Goal: Find specific page/section: Find specific page/section

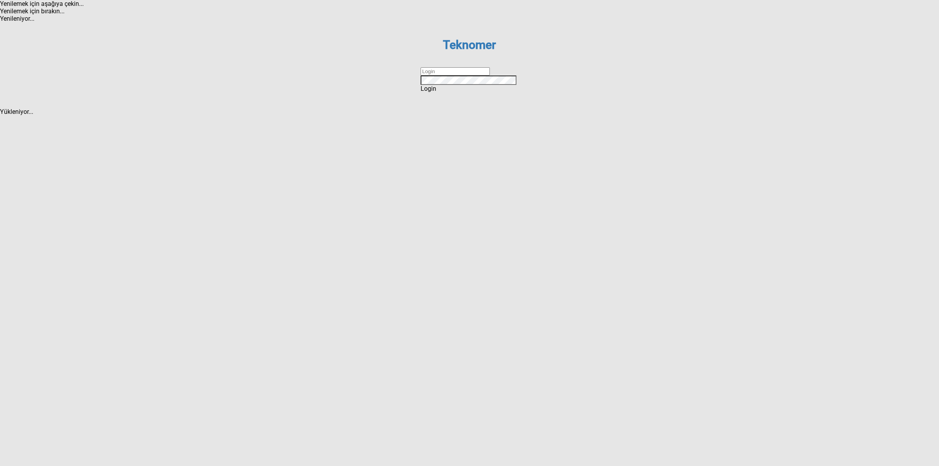
drag, startPoint x: 442, startPoint y: 237, endPoint x: 445, endPoint y: 240, distance: 4.4
click at [442, 76] on input "text" at bounding box center [455, 71] width 69 height 8
type input "DİZEM"
click at [461, 92] on div "Login" at bounding box center [470, 88] width 98 height 7
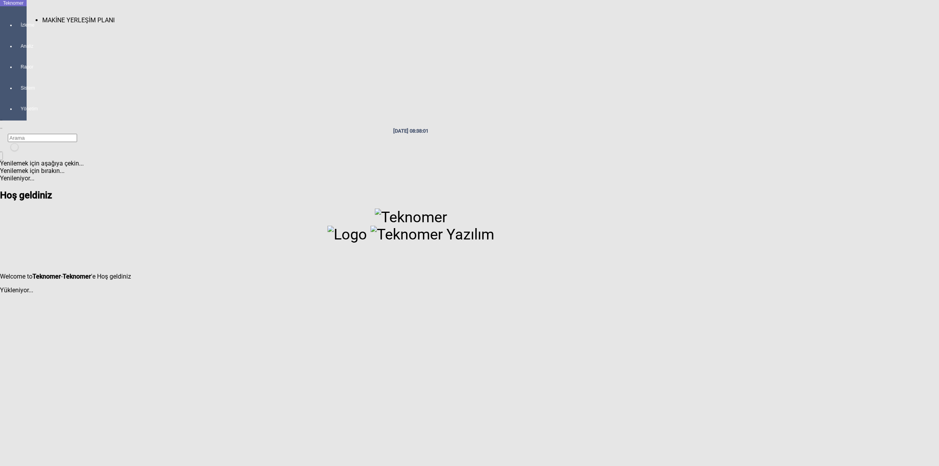
click at [16, 32] on div at bounding box center [21, 32] width 11 height 0
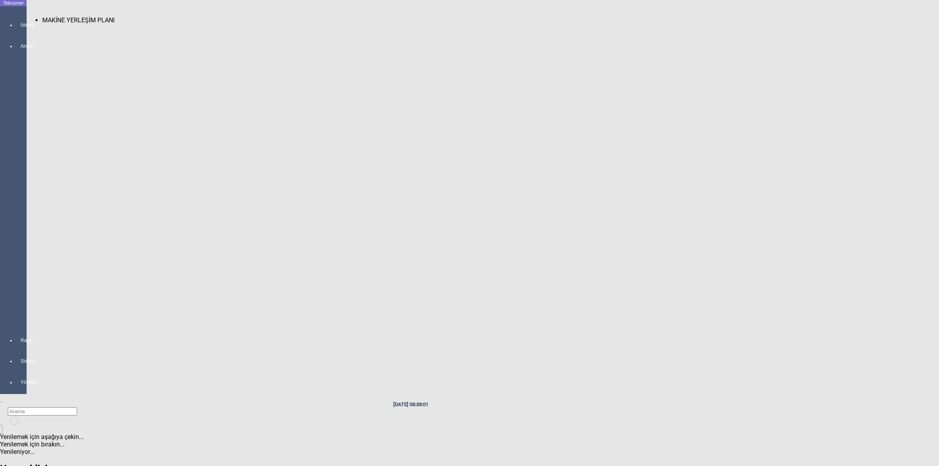
click at [51, 16] on span "MAKİNE YERLEŞİM PLANI" at bounding box center [78, 19] width 72 height 7
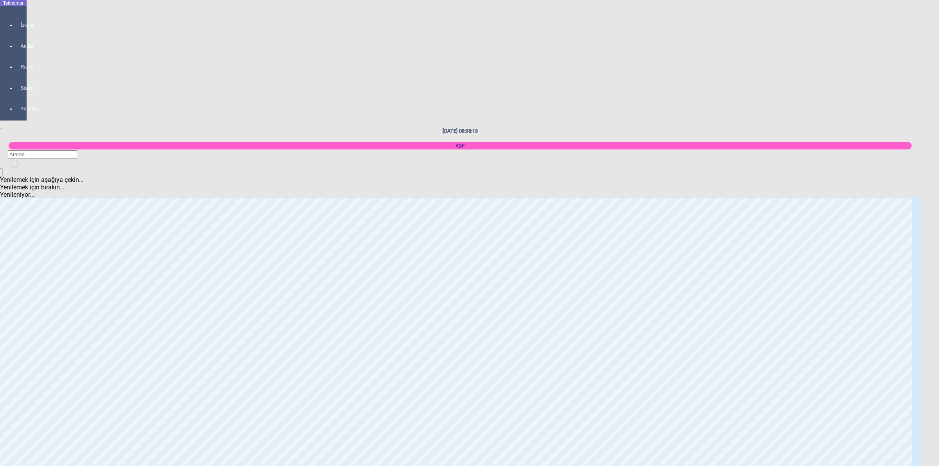
scroll to position [489, 0]
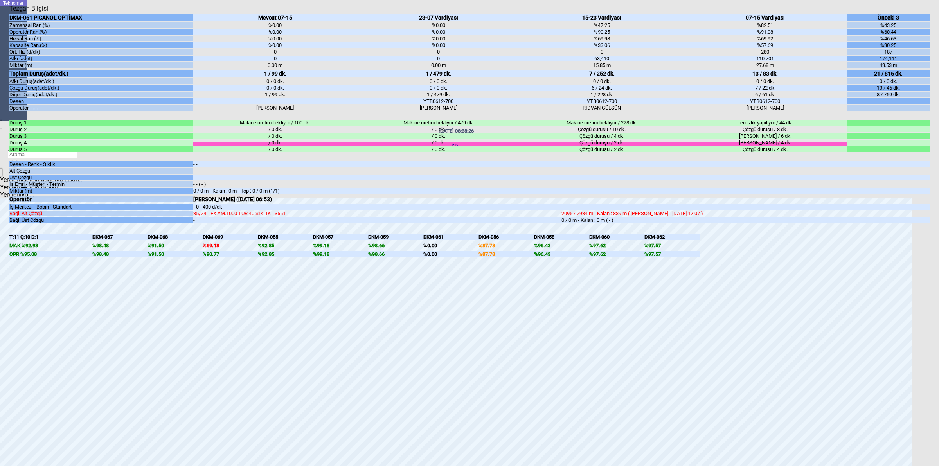
click at [938, 280] on body "Teknomer İzleme Analiz Rapor Sistem Yönetim [DATE] 08:38:26 KDF Yenilemek için …" at bounding box center [469, 233] width 939 height 466
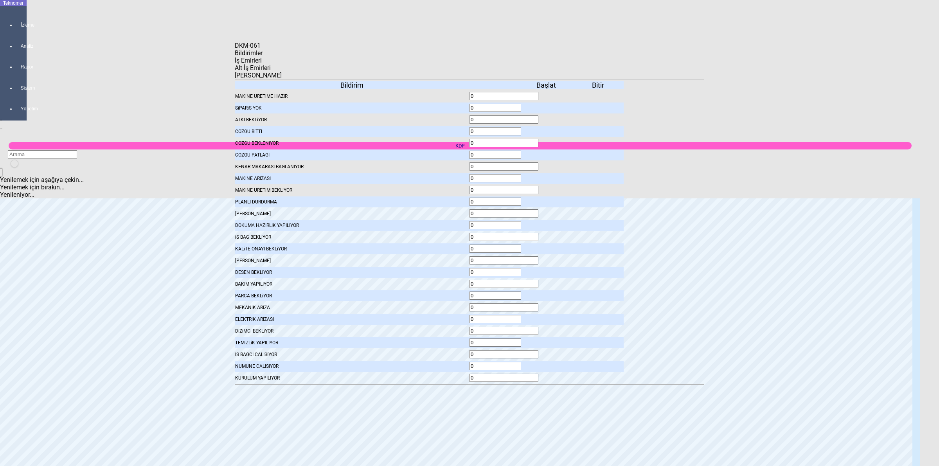
click at [547, 105] on icon at bounding box center [547, 107] width 0 height 5
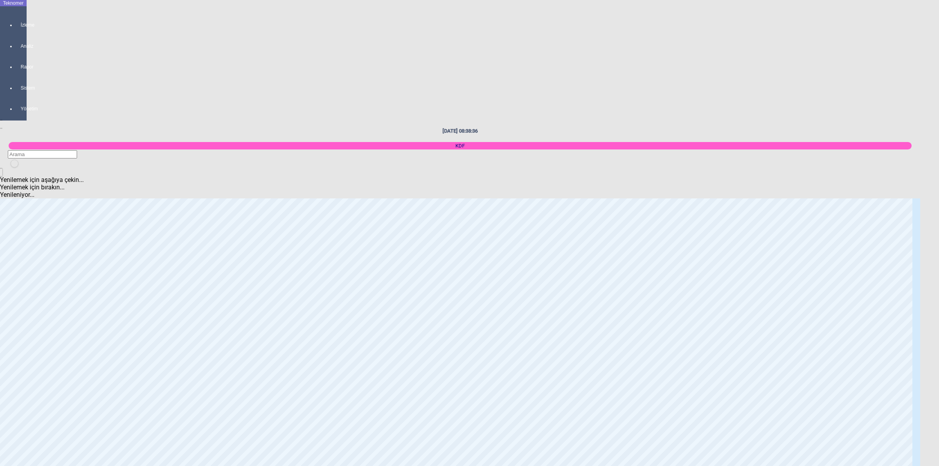
scroll to position [832, 0]
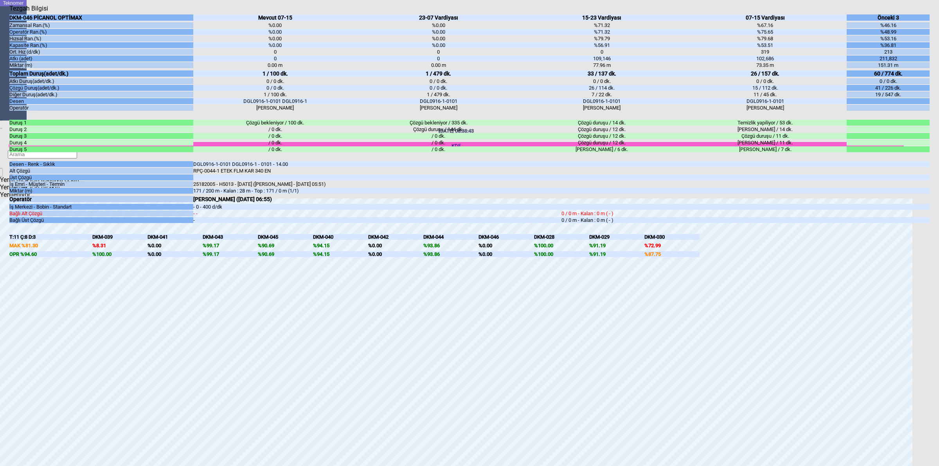
click at [939, 267] on body "Teknomer İzleme Analiz Rapor Sistem Yönetim [DATE] 08:38:43 KDF Yenilemek için …" at bounding box center [469, 233] width 939 height 466
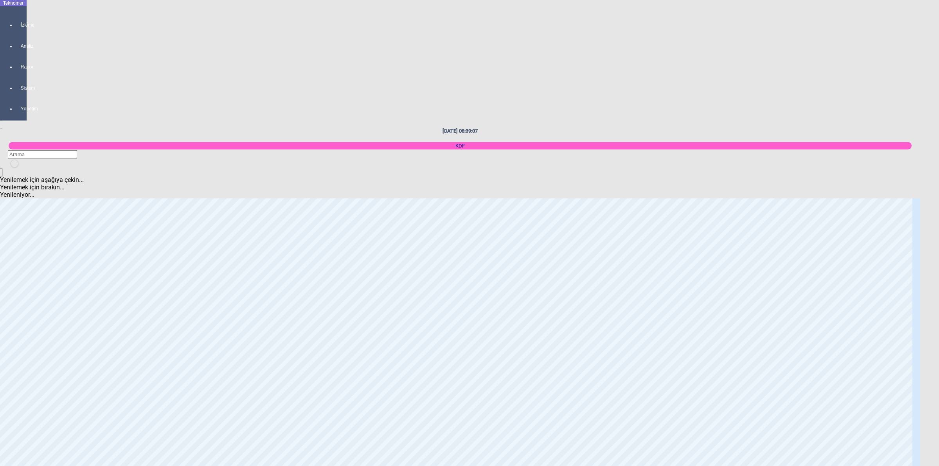
scroll to position [1027, 0]
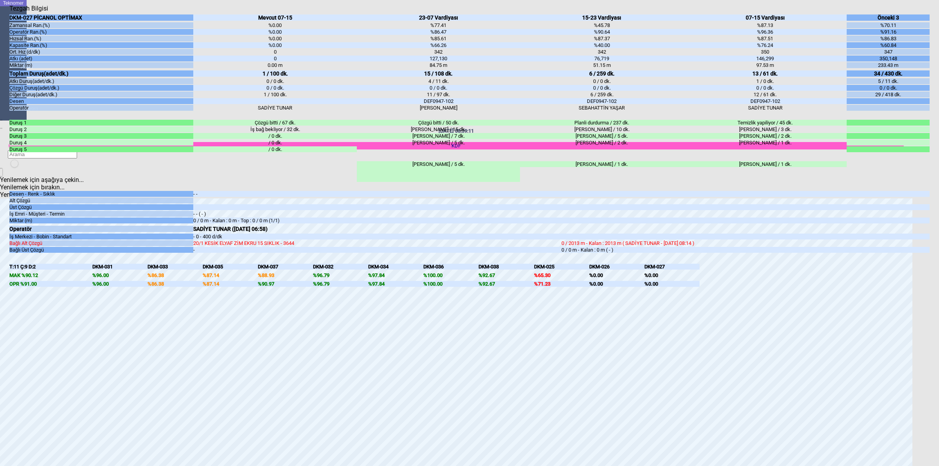
click at [900, 146] on div at bounding box center [888, 143] width 83 height 6
click at [939, 175] on body "Teknomer İzleme Analiz Rapor Sistem Yönetim [DATE] 08:39:12 KDF Yenilemek için …" at bounding box center [469, 233] width 939 height 466
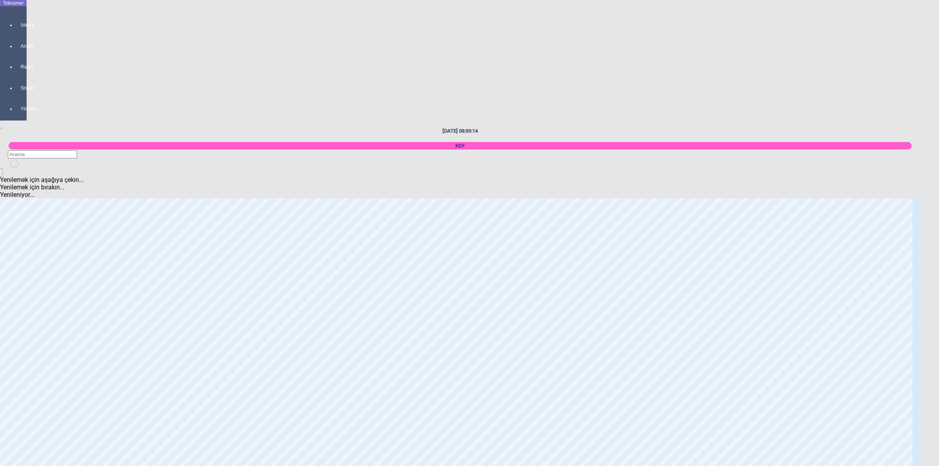
scroll to position [1076, 0]
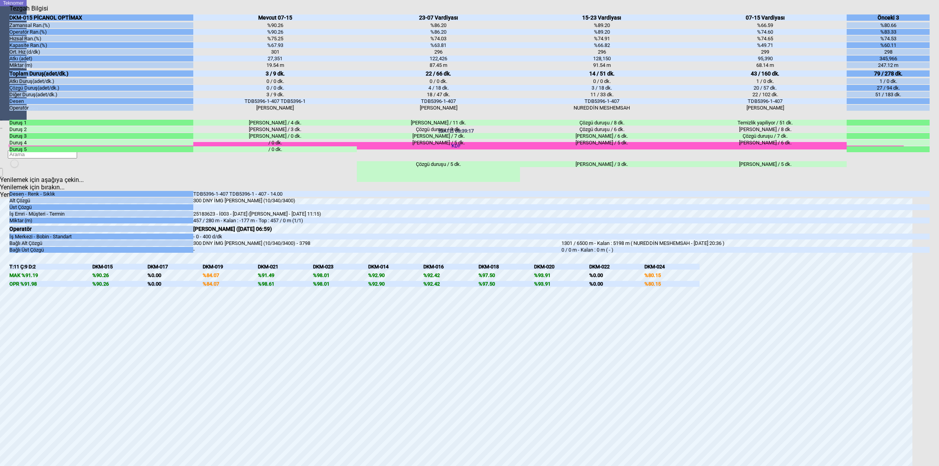
click at [939, 193] on body "Teknomer İzleme Analiz Rapor Sistem Yönetim [DATE] 08:39:17 KDF Yenilemek için …" at bounding box center [469, 233] width 939 height 466
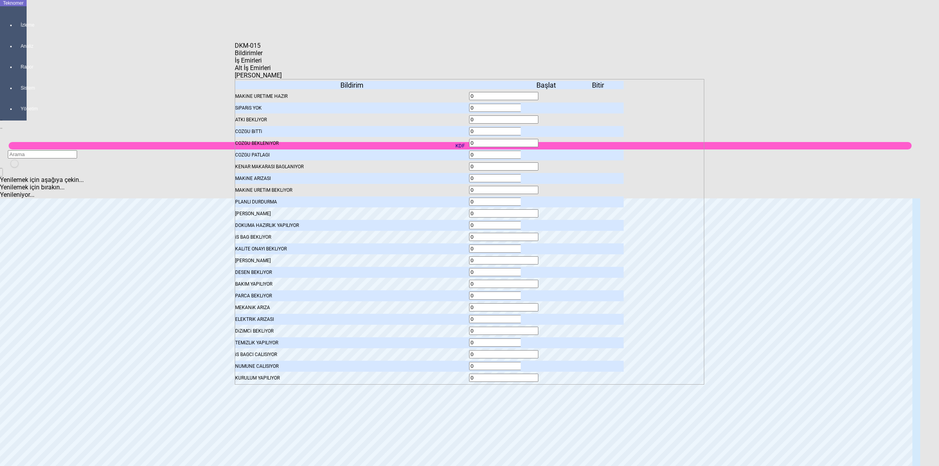
click at [262, 64] on span "İş Emirleri" at bounding box center [248, 60] width 27 height 7
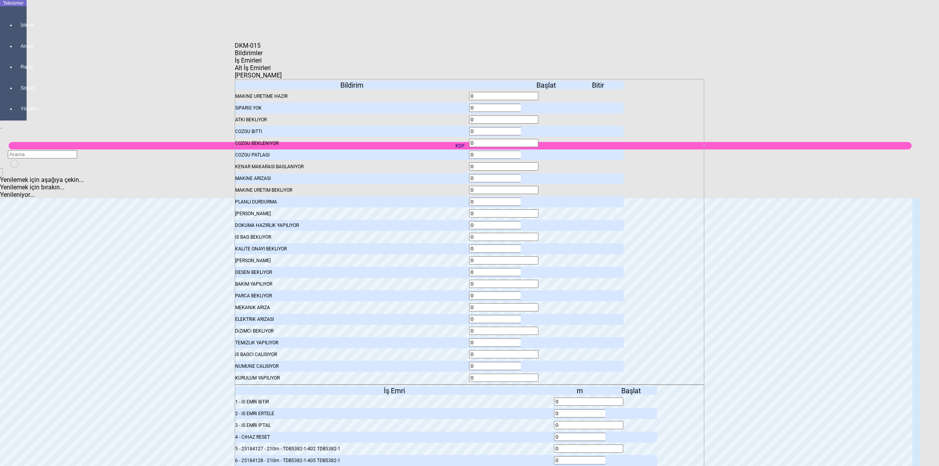
click at [784, 178] on body "Teknomer İzleme Analiz Rapor Sistem Yönetim [DATE] 08:39:26 KDF Yenilemek için …" at bounding box center [469, 233] width 939 height 466
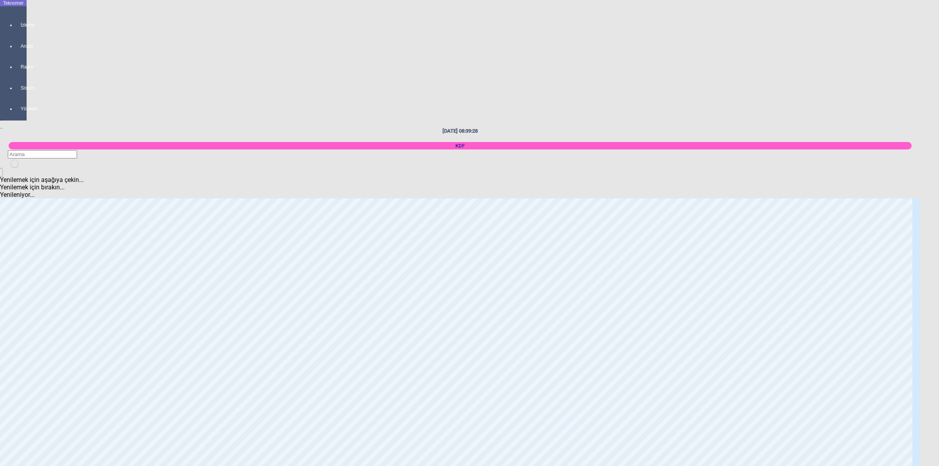
scroll to position [1223, 0]
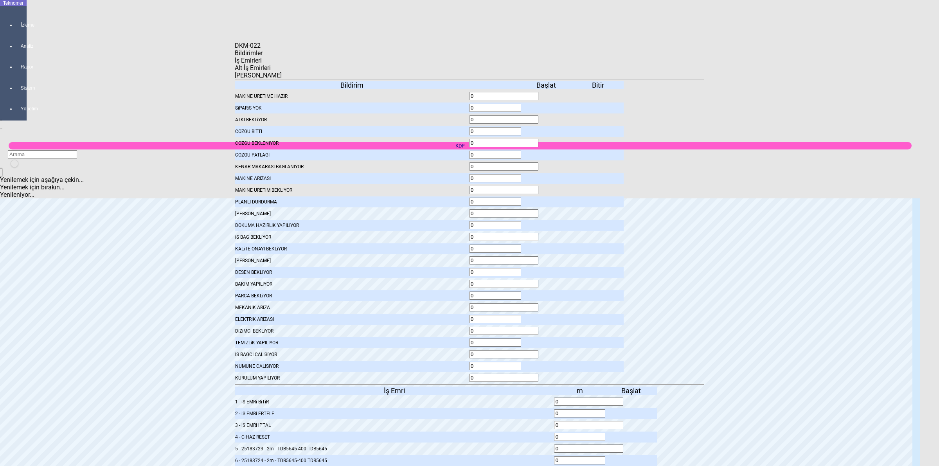
click at [263, 57] on span "Bildirimler" at bounding box center [249, 52] width 28 height 7
click at [262, 64] on span "İş Emirleri" at bounding box center [248, 60] width 27 height 7
click at [632, 446] on icon at bounding box center [632, 448] width 0 height 5
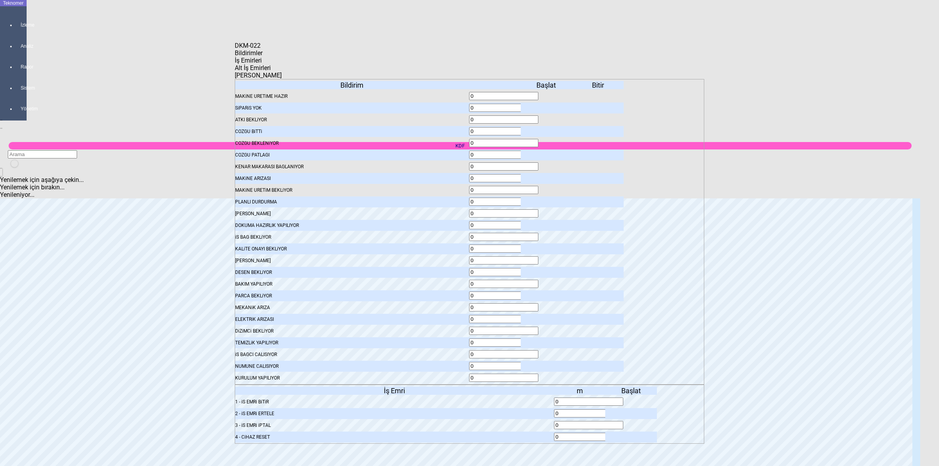
click at [765, 178] on body "Teknomer İzleme Analiz Rapor Sistem Yönetim [DATE] 08:40:42 KDF Yenilemek için …" at bounding box center [469, 233] width 939 height 466
click at [263, 57] on span "Bildirimler" at bounding box center [249, 52] width 28 height 7
click at [547, 105] on icon at bounding box center [547, 107] width 0 height 5
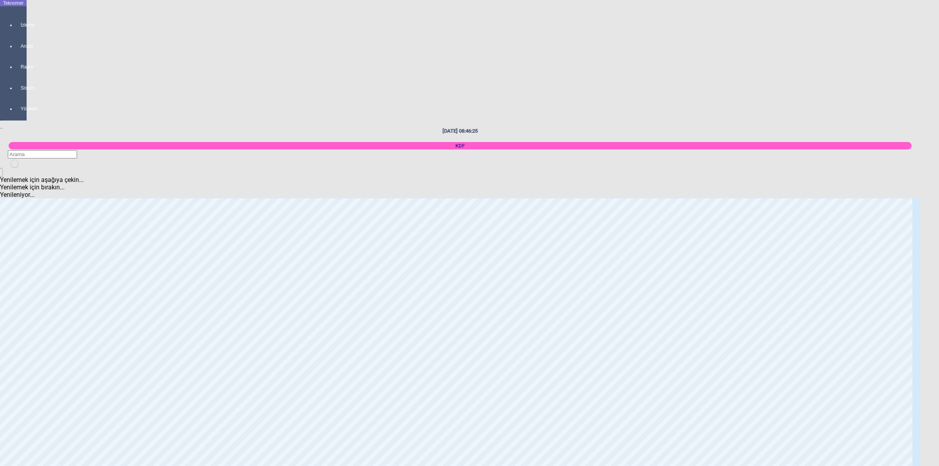
scroll to position [734, 0]
